Goal: Task Accomplishment & Management: Use online tool/utility

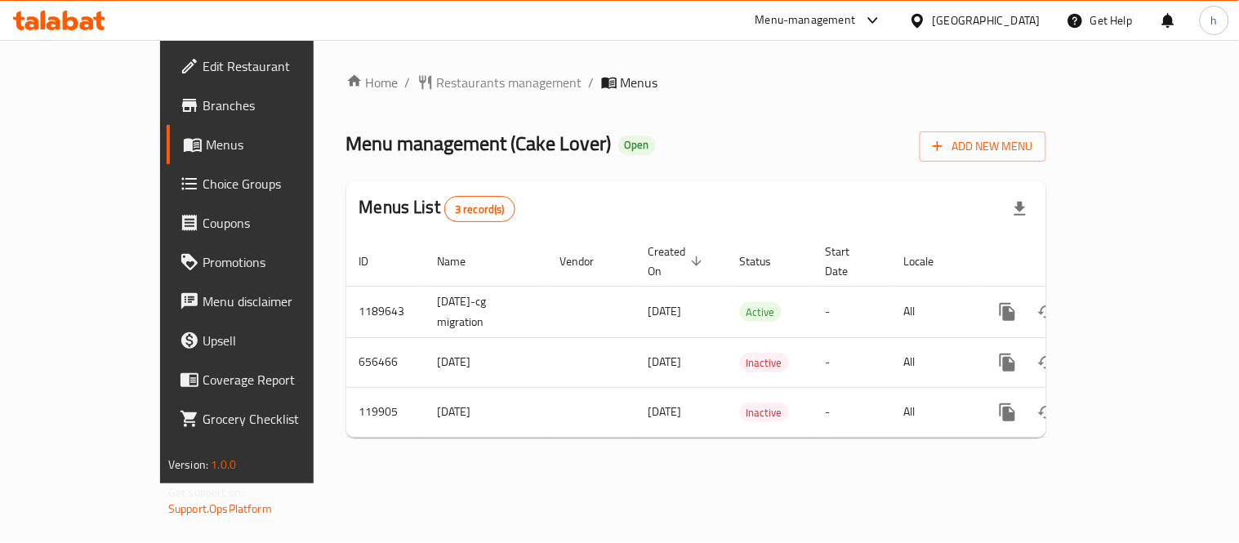
click at [203, 177] on span "Choice Groups" at bounding box center [278, 184] width 151 height 20
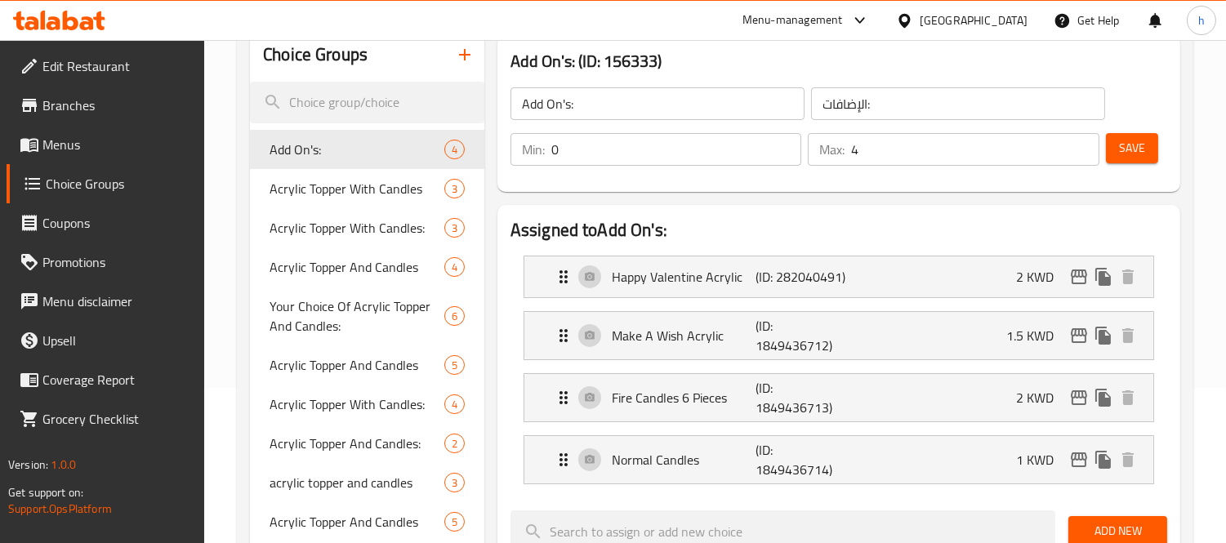
scroll to position [181, 0]
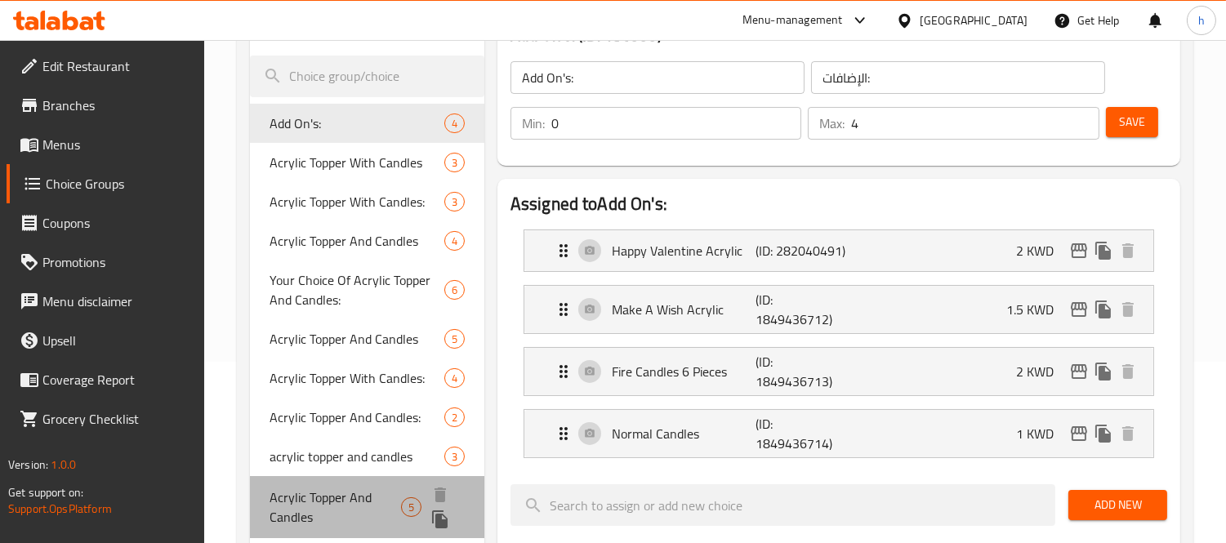
click at [314, 498] on span "Acrylic Topper And Candles" at bounding box center [334, 506] width 131 height 39
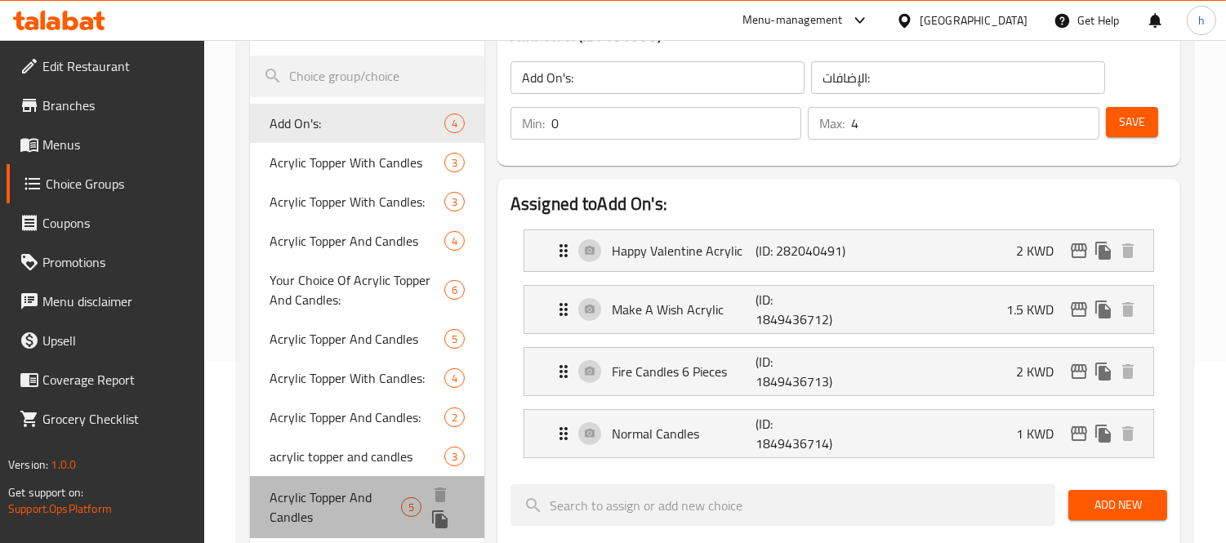
click at [314, 498] on span "Acrylic Topper And Candles" at bounding box center [334, 506] width 131 height 39
click at [292, 498] on span "Acrylic Topper And Candles" at bounding box center [334, 506] width 131 height 39
type input "Acrylic Topper And Candles"
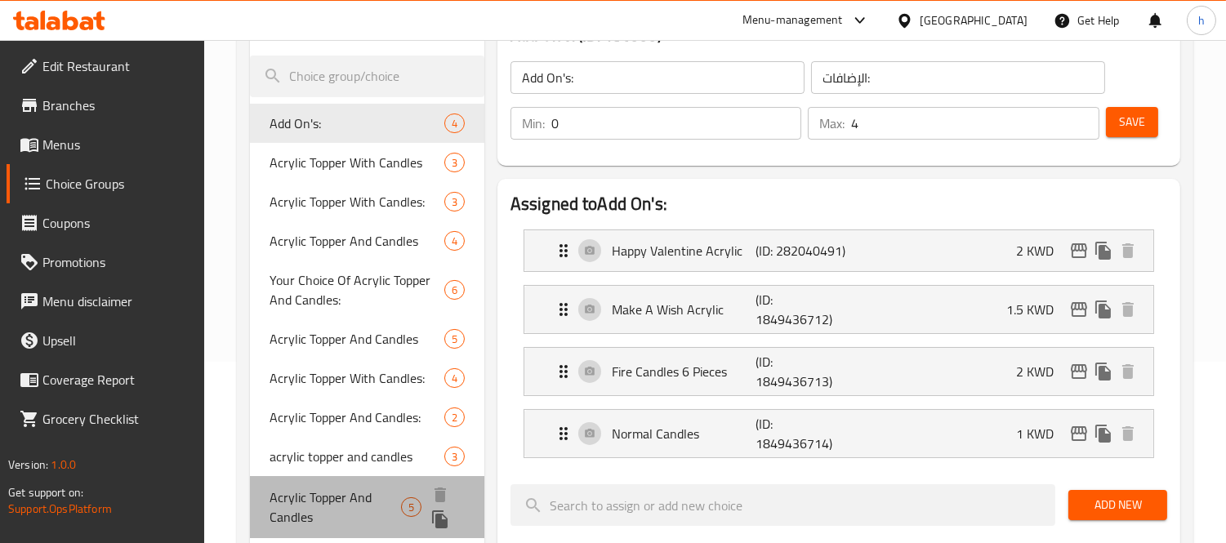
type input "اكليريك توبر وشموع"
type input "5"
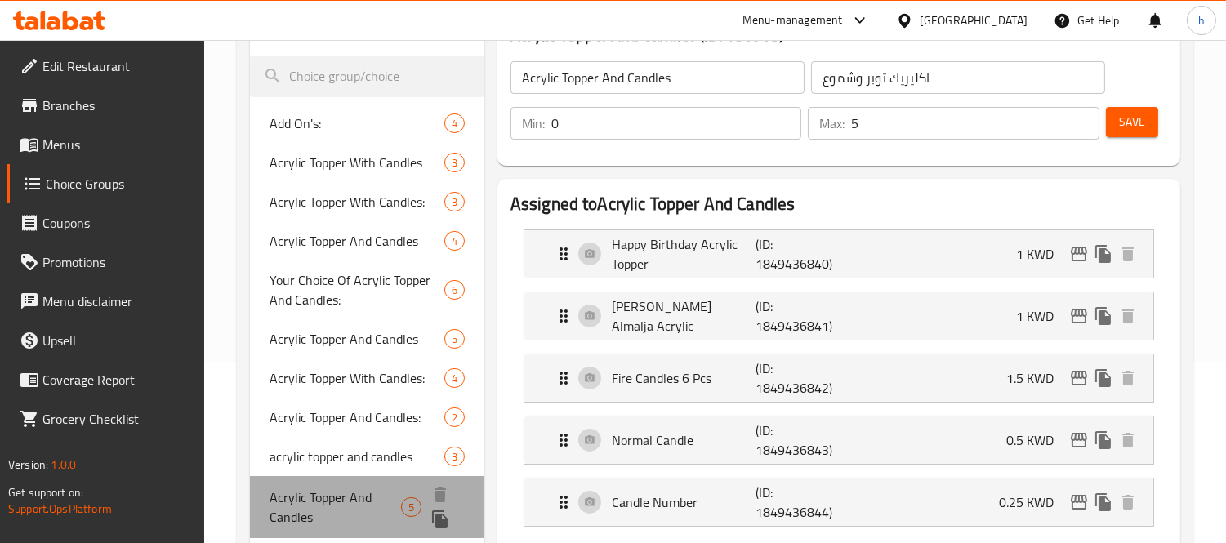
click at [292, 498] on span "Acrylic Topper And Candles" at bounding box center [334, 506] width 131 height 39
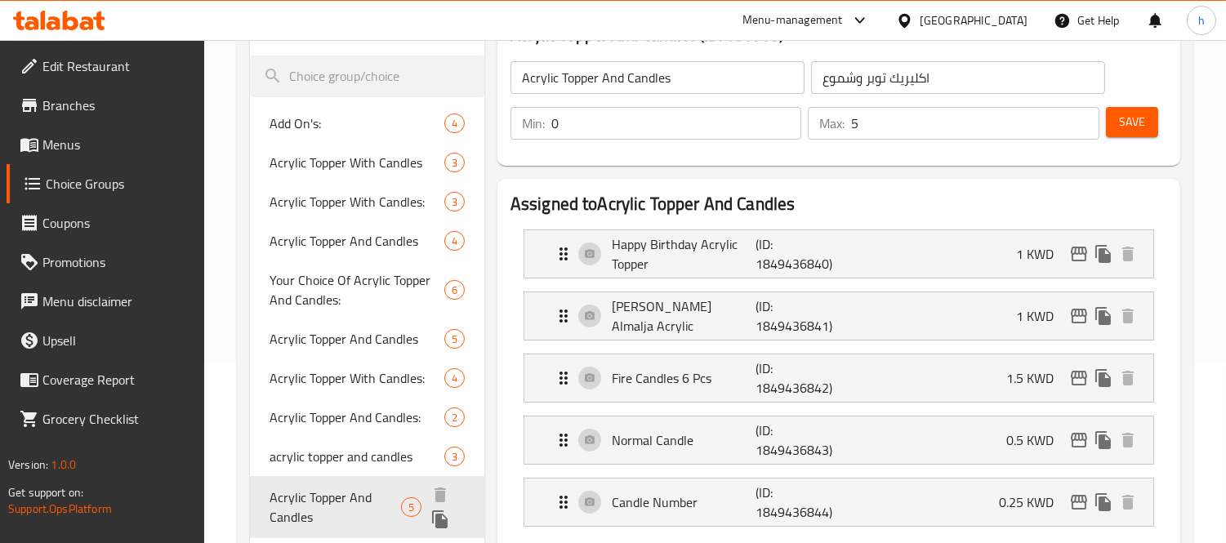
click at [292, 498] on span "Acrylic Topper And Candles" at bounding box center [334, 506] width 131 height 39
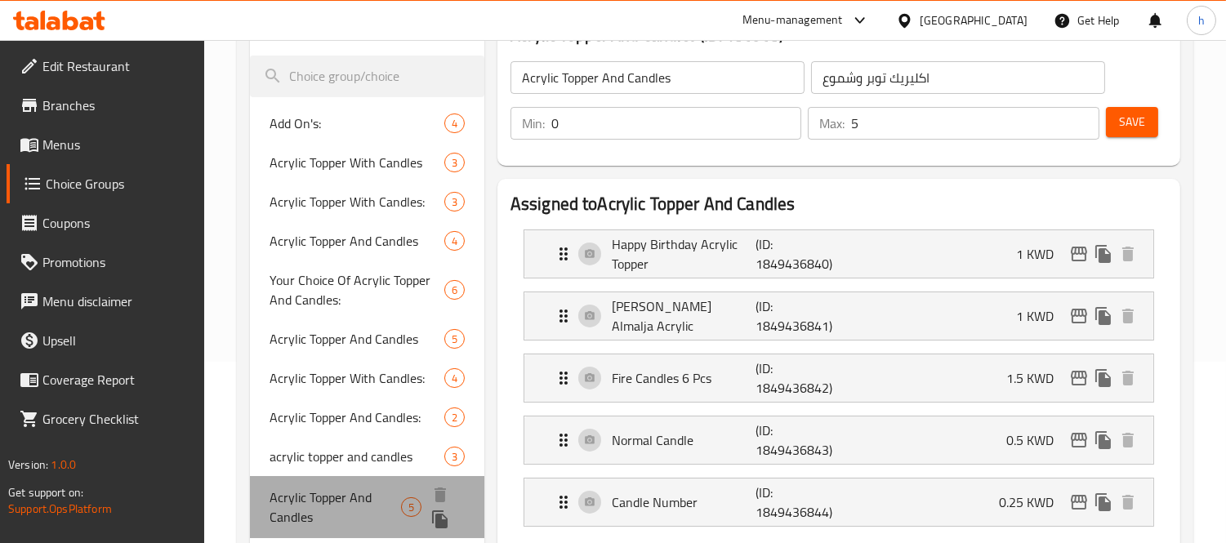
click at [292, 498] on span "Acrylic Topper And Candles" at bounding box center [334, 506] width 131 height 39
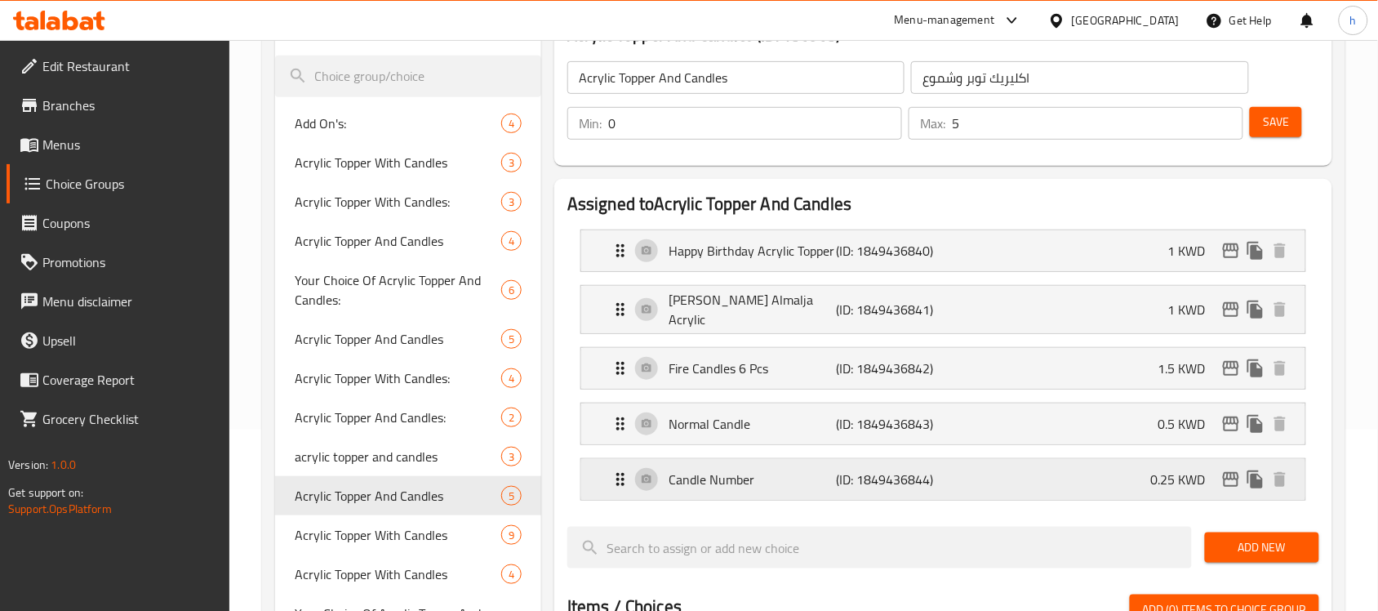
scroll to position [79, 0]
